Goal: Information Seeking & Learning: Learn about a topic

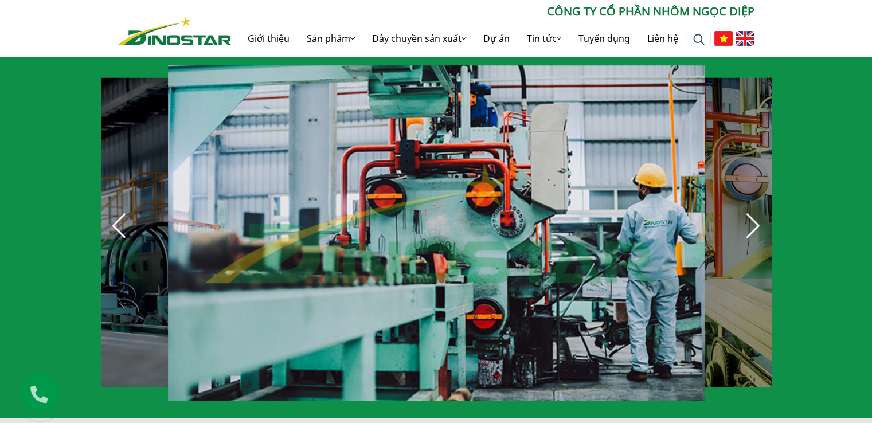
scroll to position [860, 0]
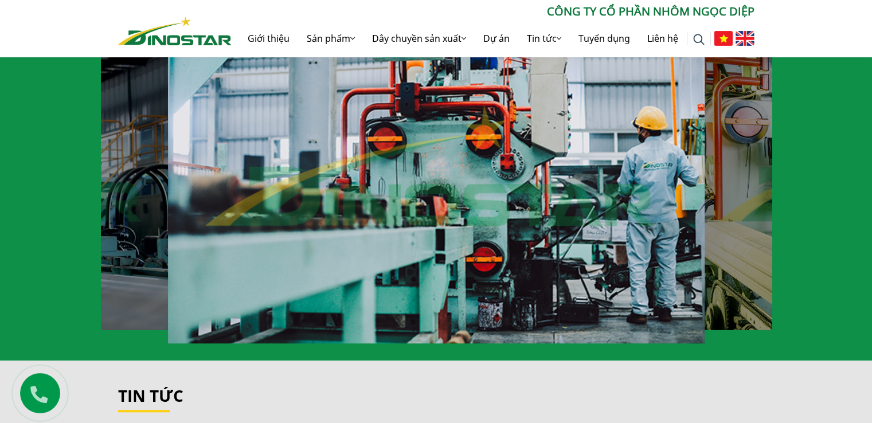
click at [97, 173] on div "Dây chuyền sản xuất Công ty Cổ phần Nhôm Ngọc Diệp là một trong những công ty n…" at bounding box center [436, 123] width 872 height 473
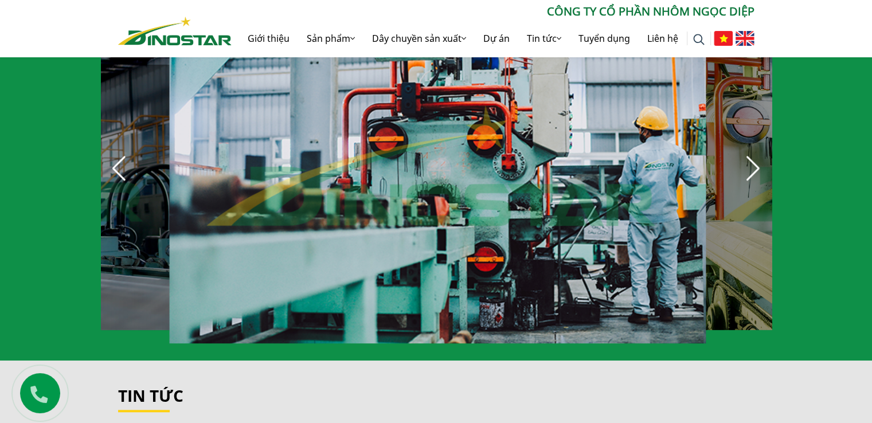
click at [116, 177] on div "Previous slide" at bounding box center [119, 168] width 25 height 25
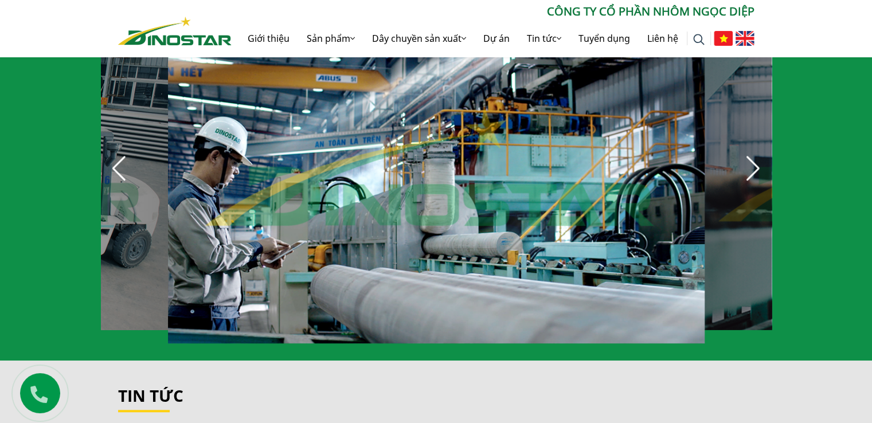
click at [749, 175] on div "Next slide" at bounding box center [753, 168] width 25 height 25
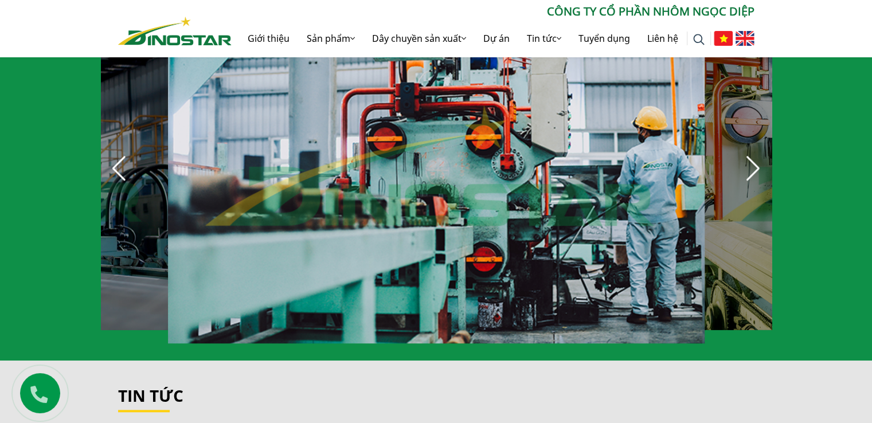
click at [749, 175] on div "Next slide" at bounding box center [753, 168] width 25 height 25
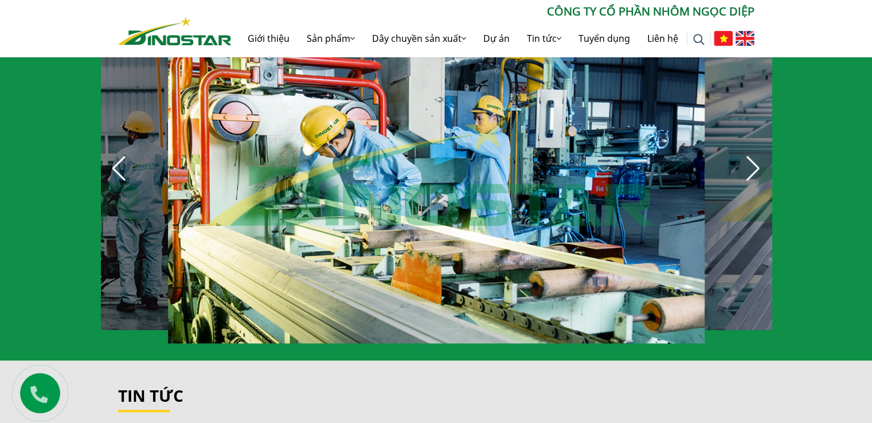
click at [760, 181] on div "Next slide" at bounding box center [753, 168] width 25 height 25
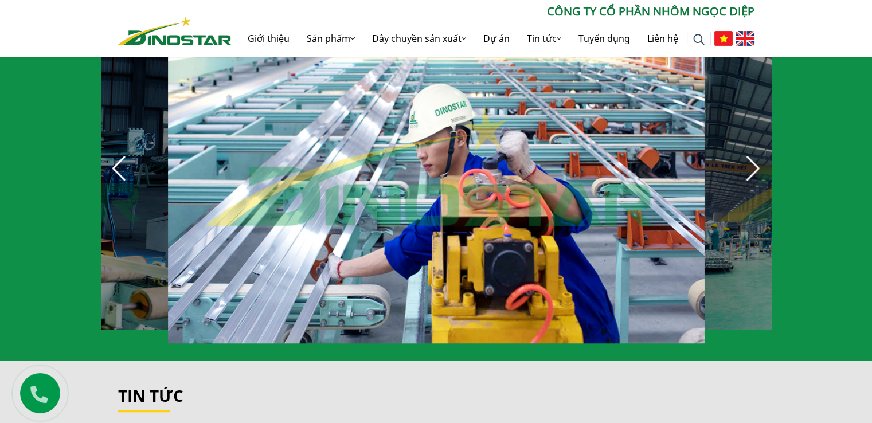
click at [757, 181] on div "Next slide" at bounding box center [753, 168] width 25 height 25
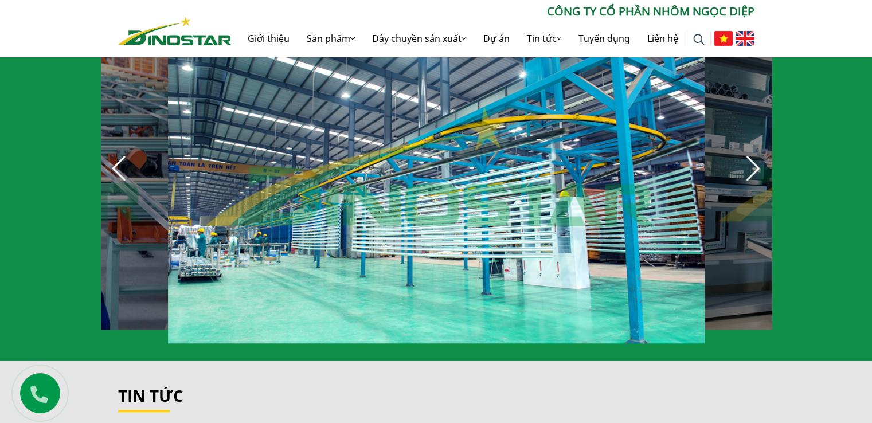
click at [757, 181] on div "Next slide" at bounding box center [753, 168] width 25 height 25
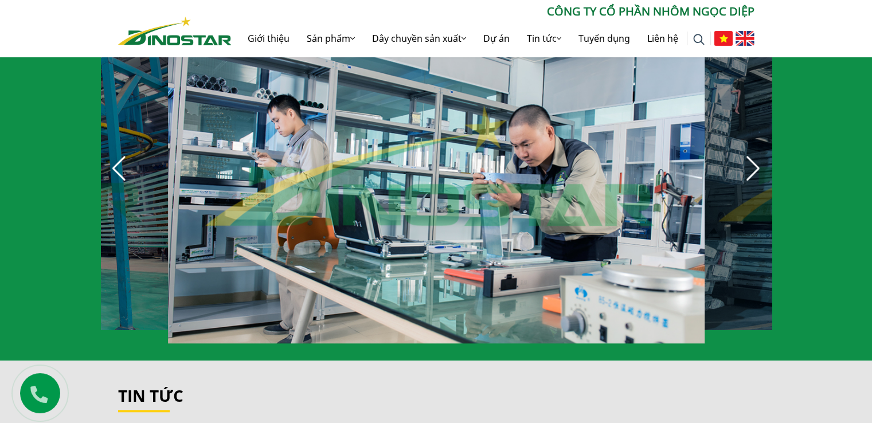
click at [126, 173] on div "Previous slide" at bounding box center [119, 168] width 25 height 25
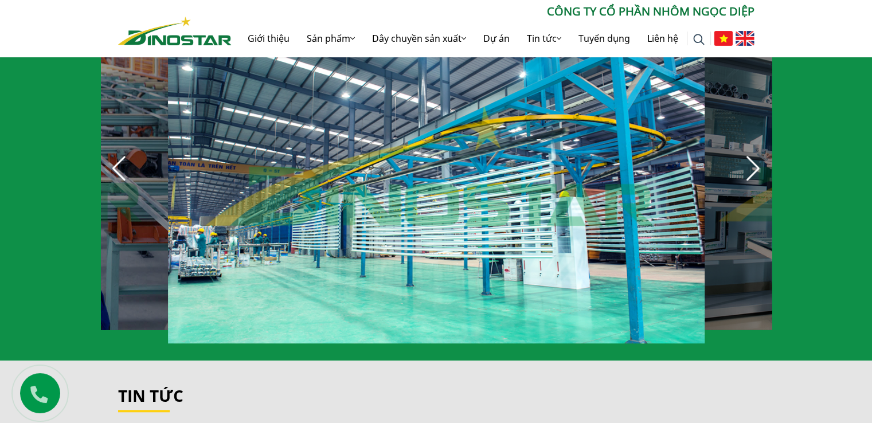
click at [741, 174] on div "Next slide" at bounding box center [753, 168] width 25 height 25
click at [750, 174] on div "Next slide" at bounding box center [753, 168] width 25 height 25
click at [759, 177] on div "Next slide" at bounding box center [753, 168] width 25 height 25
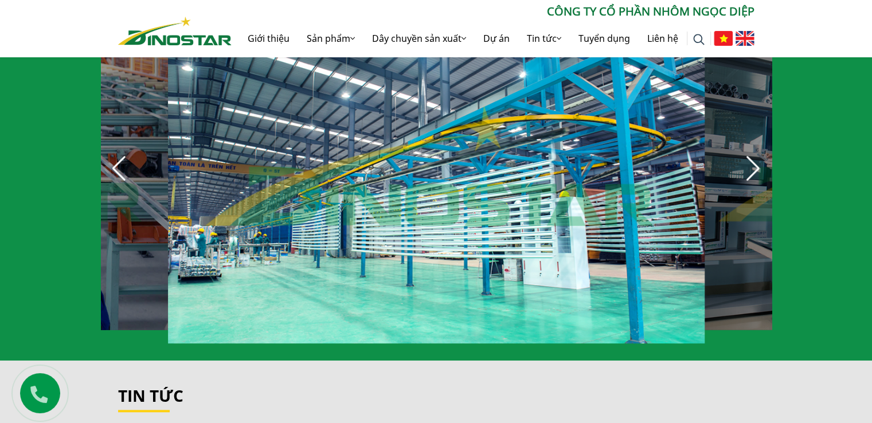
click at [757, 177] on div "Next slide" at bounding box center [753, 168] width 25 height 25
click at [544, 183] on section at bounding box center [436, 168] width 671 height 349
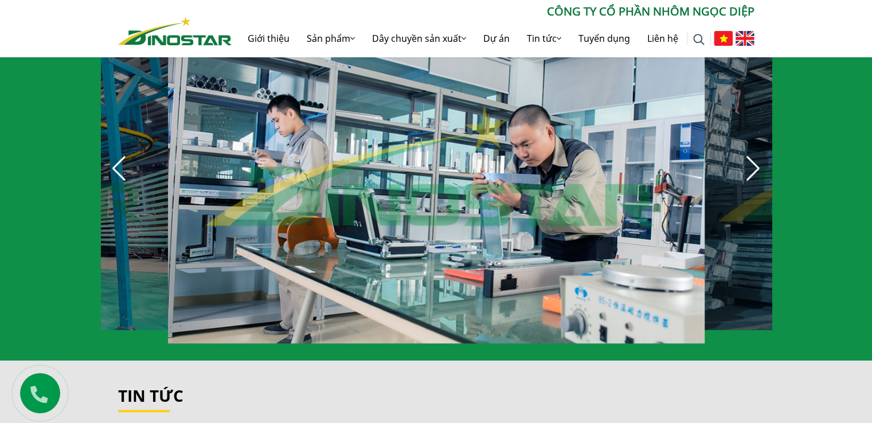
click at [565, 170] on div "19 / 30" at bounding box center [436, 175] width 537 height 335
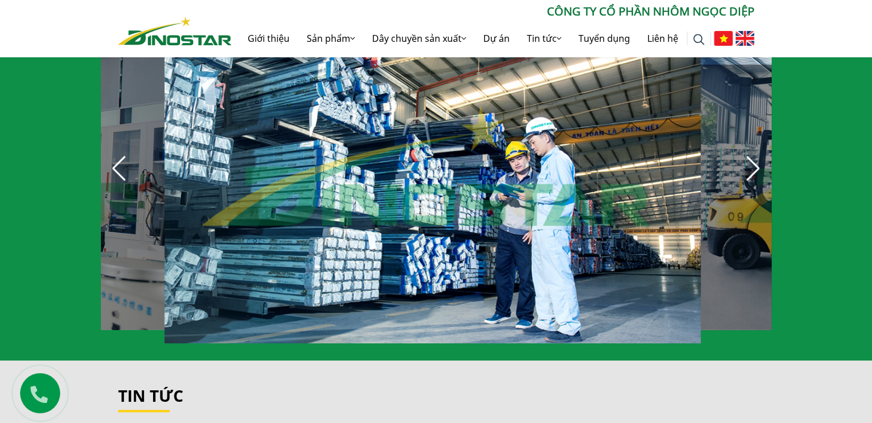
click at [605, 175] on div "20 / 30" at bounding box center [432, 175] width 536 height 335
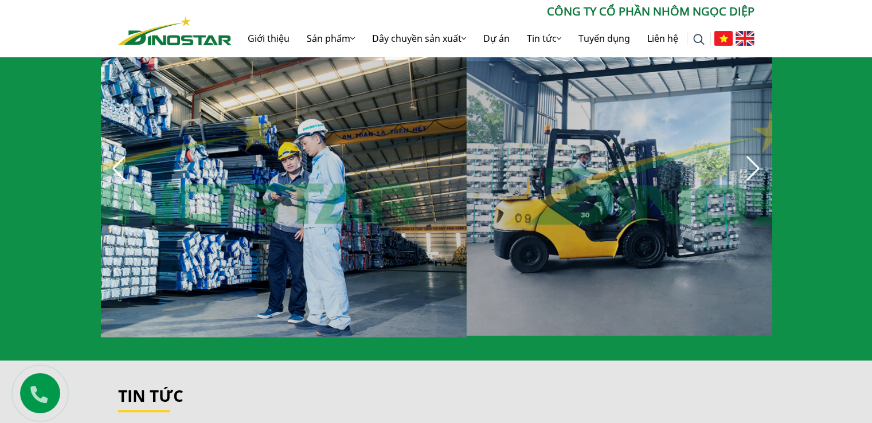
click at [397, 156] on div "20 / 30" at bounding box center [207, 175] width 518 height 323
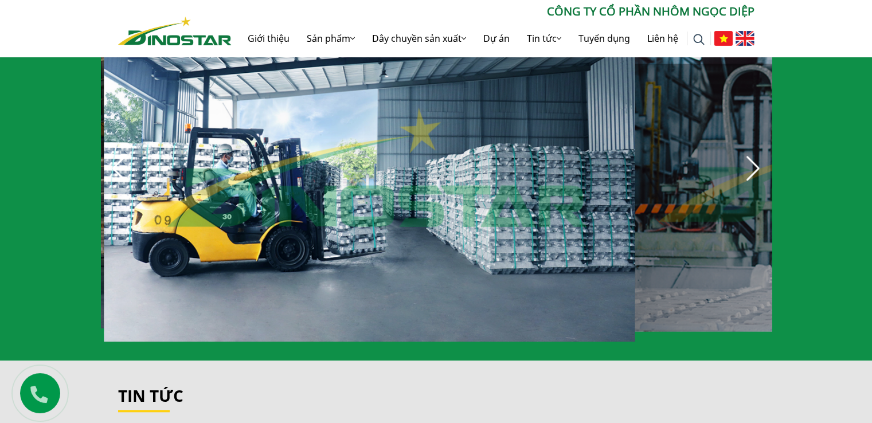
click at [280, 143] on div "11 / 30" at bounding box center [369, 176] width 531 height 332
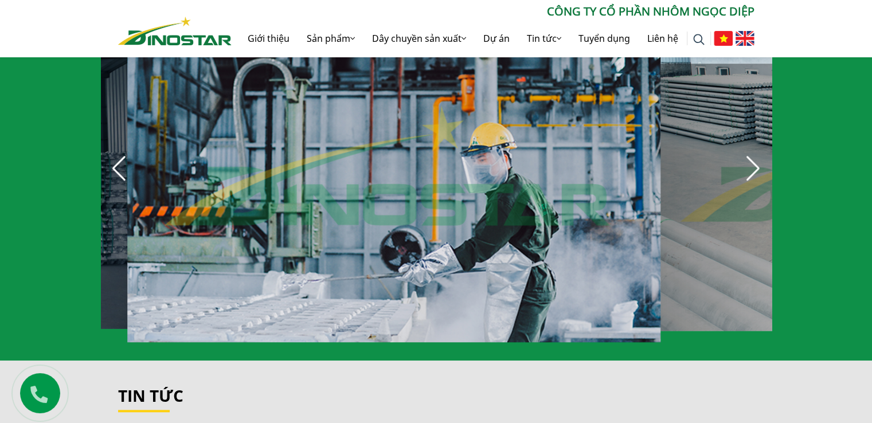
click at [450, 152] on div "12 / 30" at bounding box center [393, 175] width 533 height 333
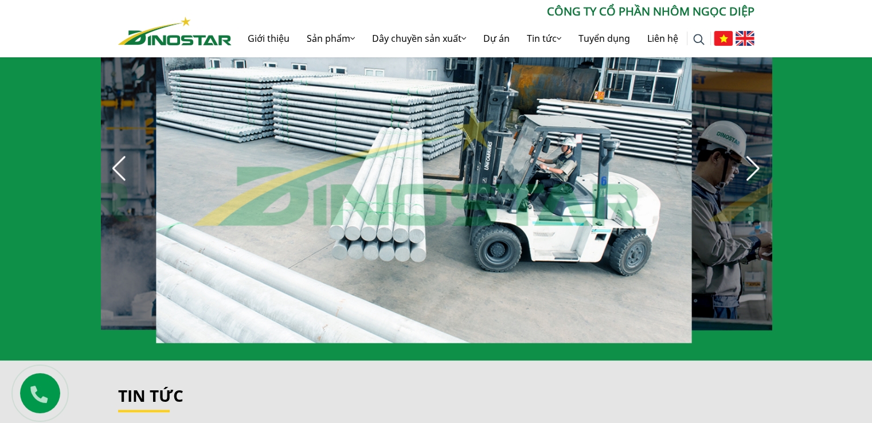
click at [463, 149] on div "13 / 30" at bounding box center [424, 175] width 536 height 335
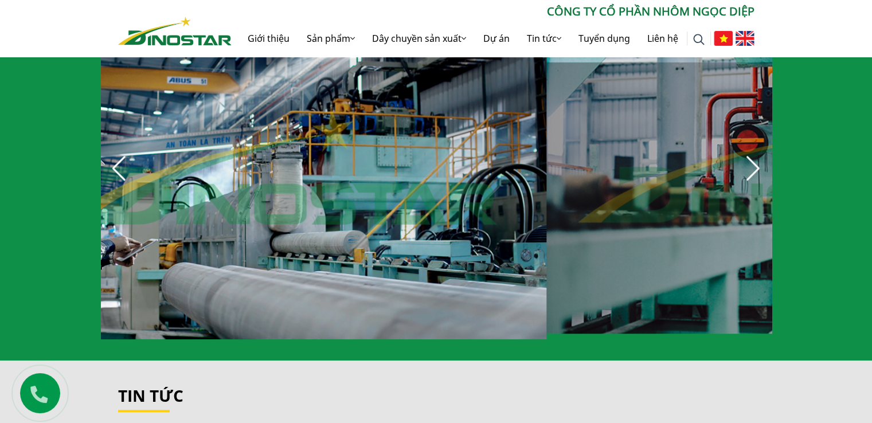
click at [386, 202] on div "14 / 30" at bounding box center [284, 174] width 524 height 327
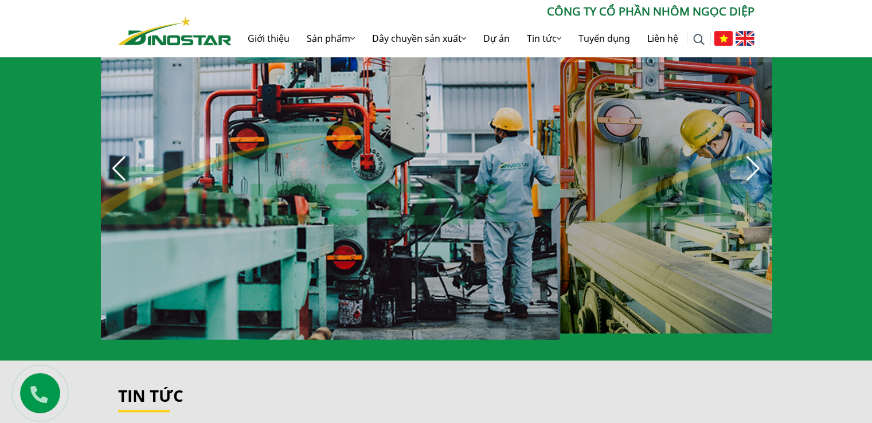
click at [324, 183] on div "15 / 30" at bounding box center [297, 175] width 525 height 328
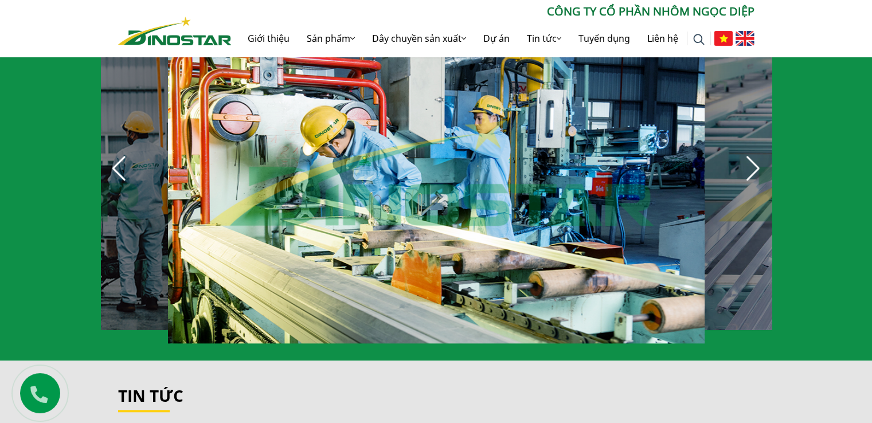
click at [461, 193] on div "16 / 30" at bounding box center [436, 175] width 537 height 335
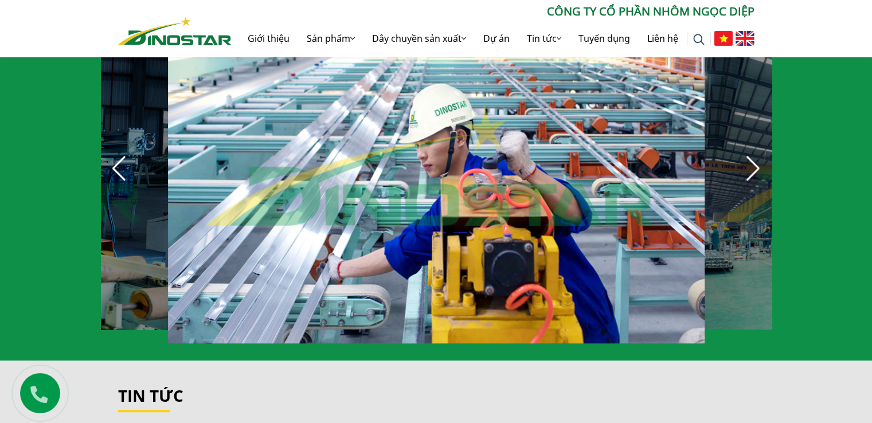
click at [385, 176] on div "17 / 30" at bounding box center [436, 175] width 537 height 335
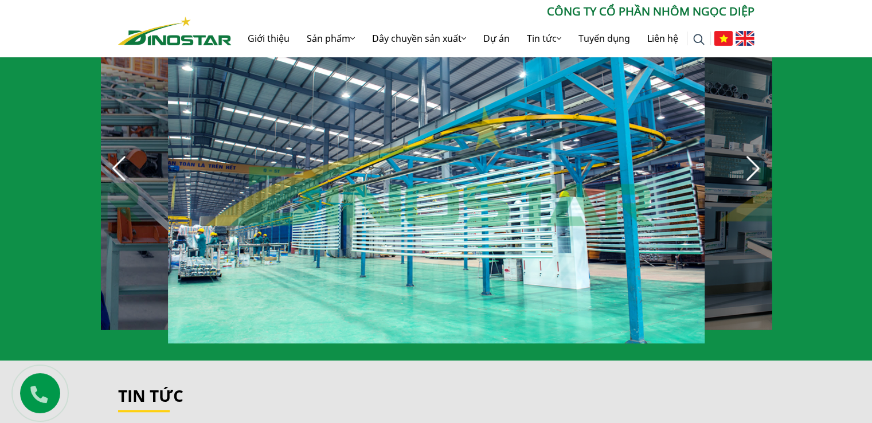
click at [765, 172] on div "Next slide" at bounding box center [753, 168] width 25 height 25
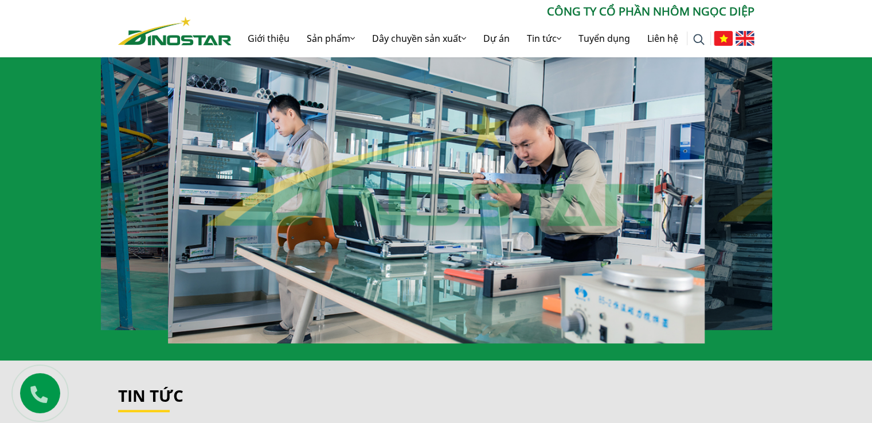
scroll to position [573, 0]
